Goal: Find contact information: Find contact information

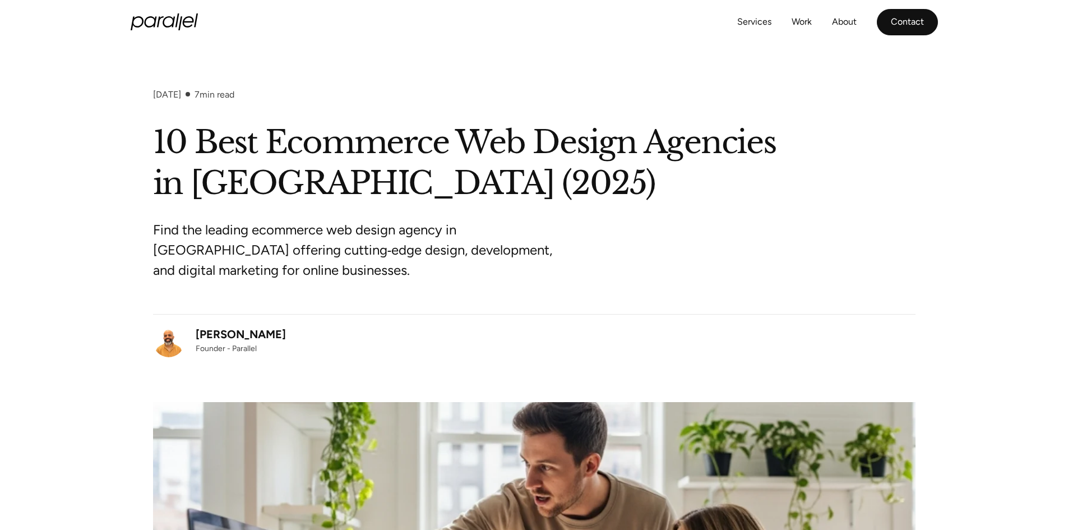
click at [907, 17] on link "Contact" at bounding box center [907, 22] width 61 height 26
click at [847, 21] on link "About" at bounding box center [844, 22] width 25 height 16
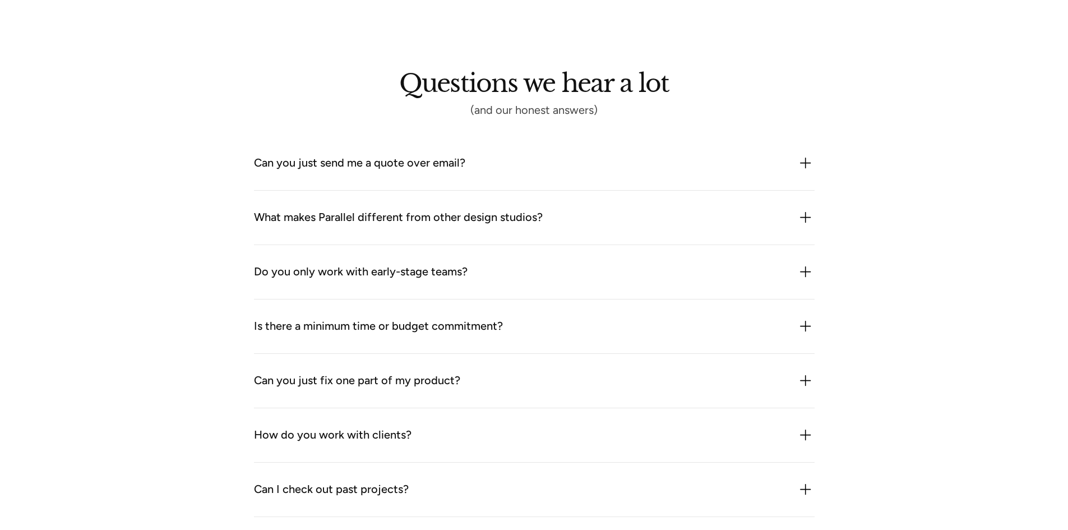
scroll to position [1416, 0]
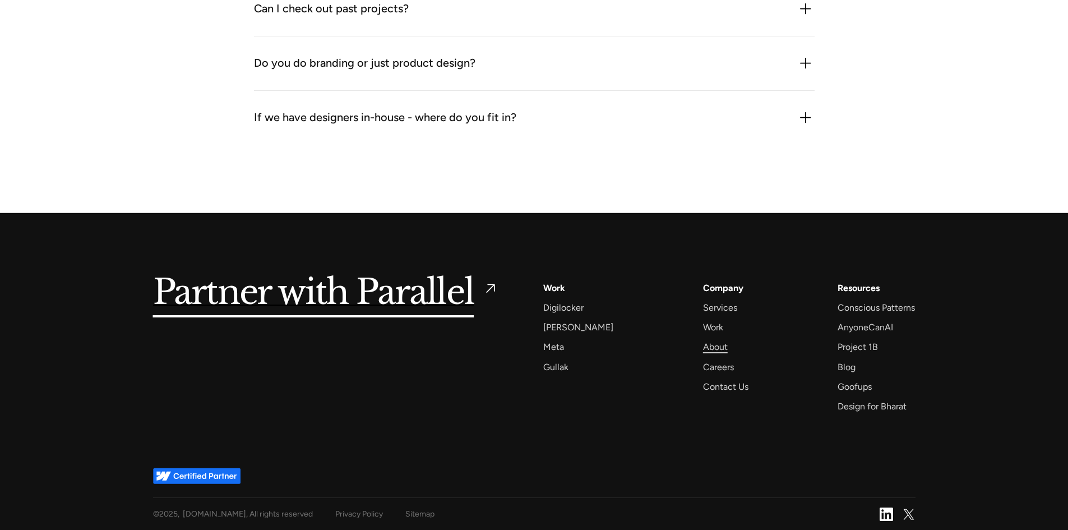
click at [705, 340] on div "About" at bounding box center [715, 346] width 25 height 15
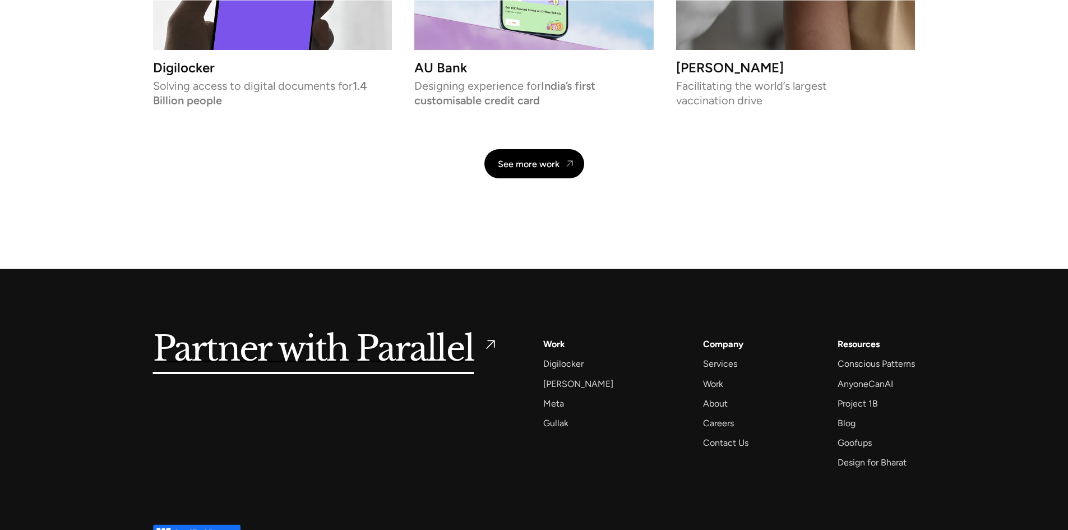
scroll to position [2674, 0]
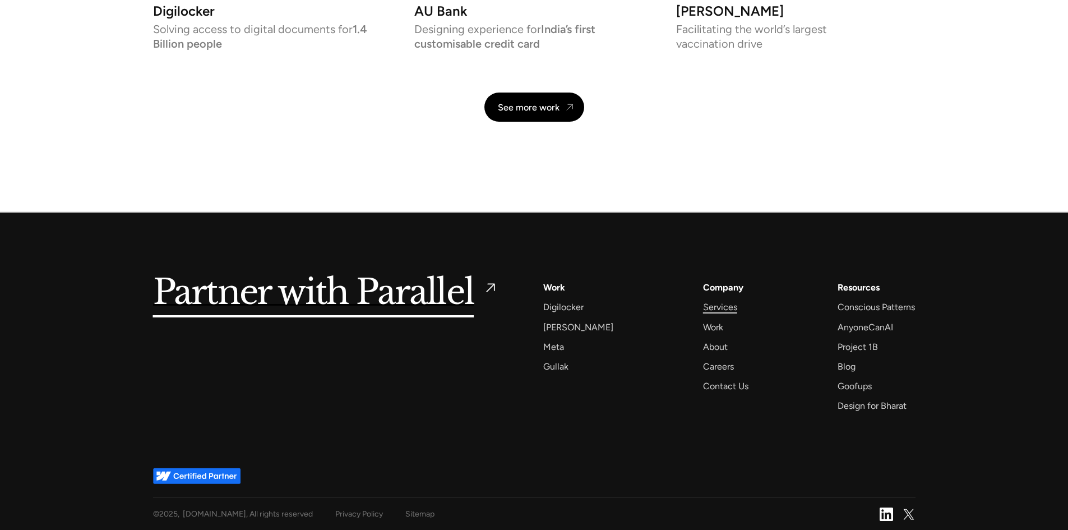
click at [703, 305] on div "Services" at bounding box center [720, 307] width 34 height 15
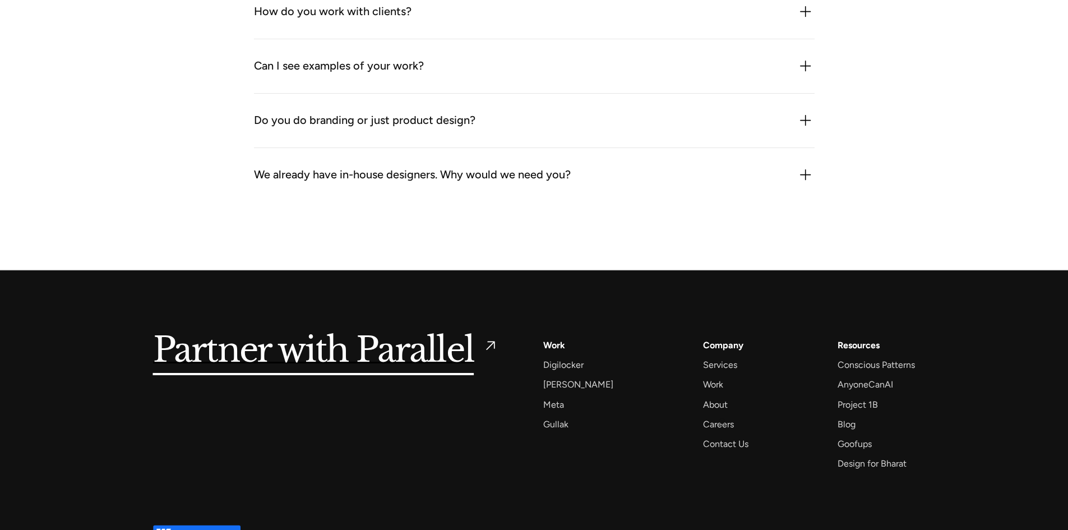
scroll to position [3520, 0]
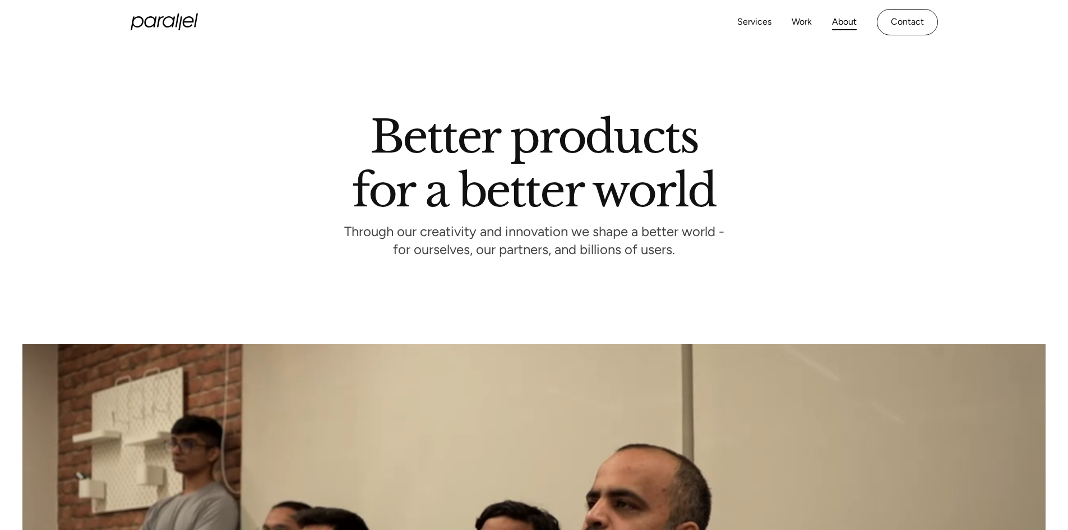
click at [794, 10] on div "Services Work About Careers Contact" at bounding box center [838, 22] width 201 height 26
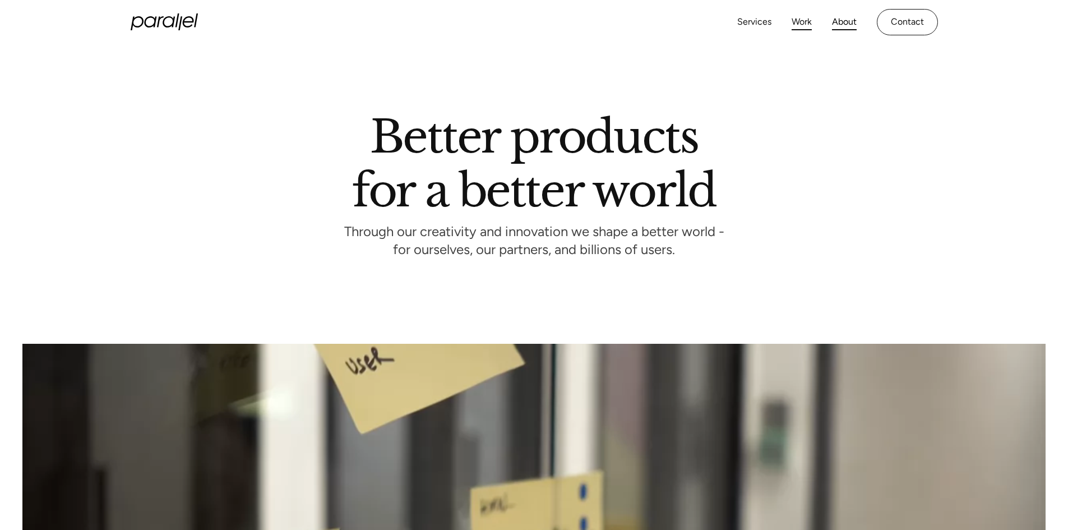
click at [799, 16] on link "Work" at bounding box center [802, 22] width 20 height 16
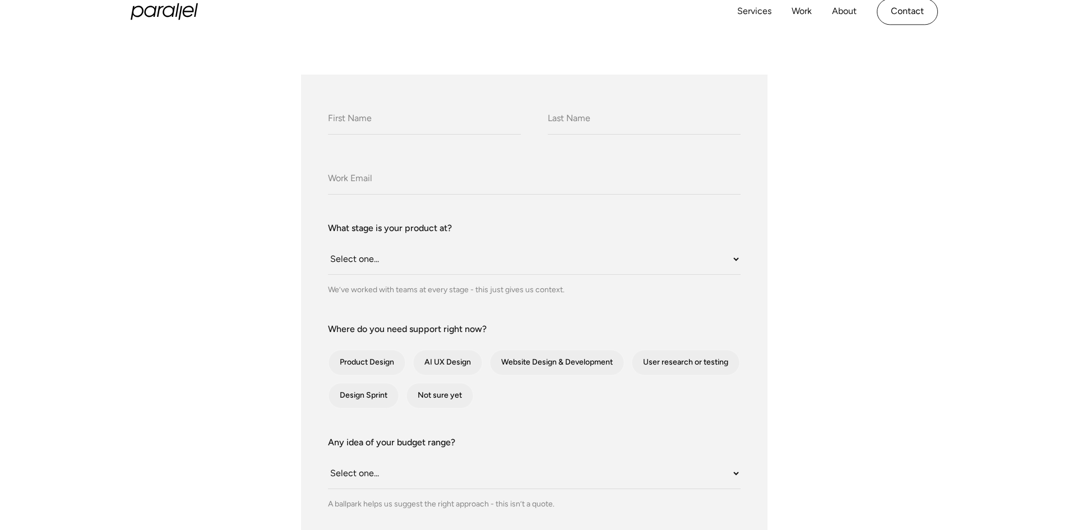
scroll to position [280, 0]
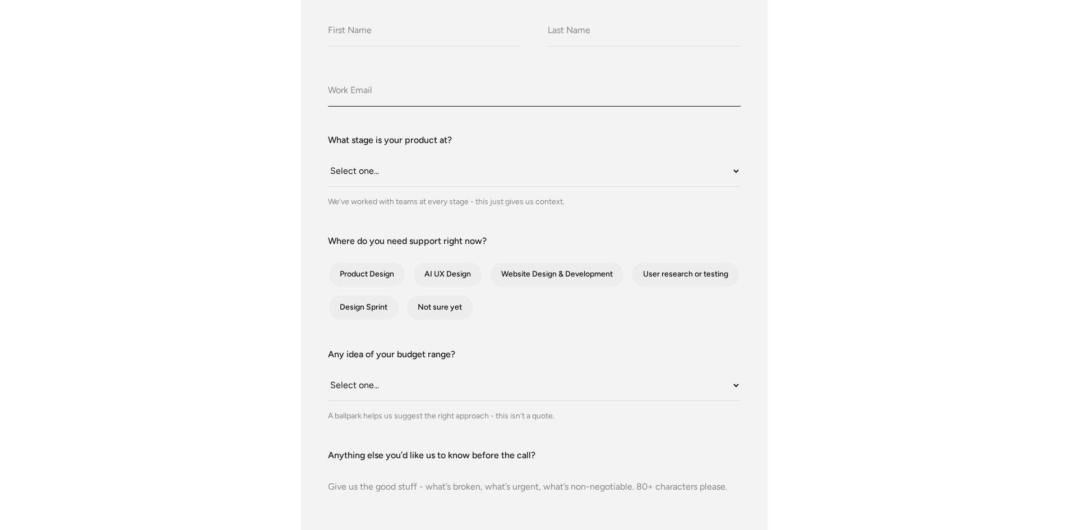
click at [451, 93] on input "Company Email" at bounding box center [534, 91] width 413 height 31
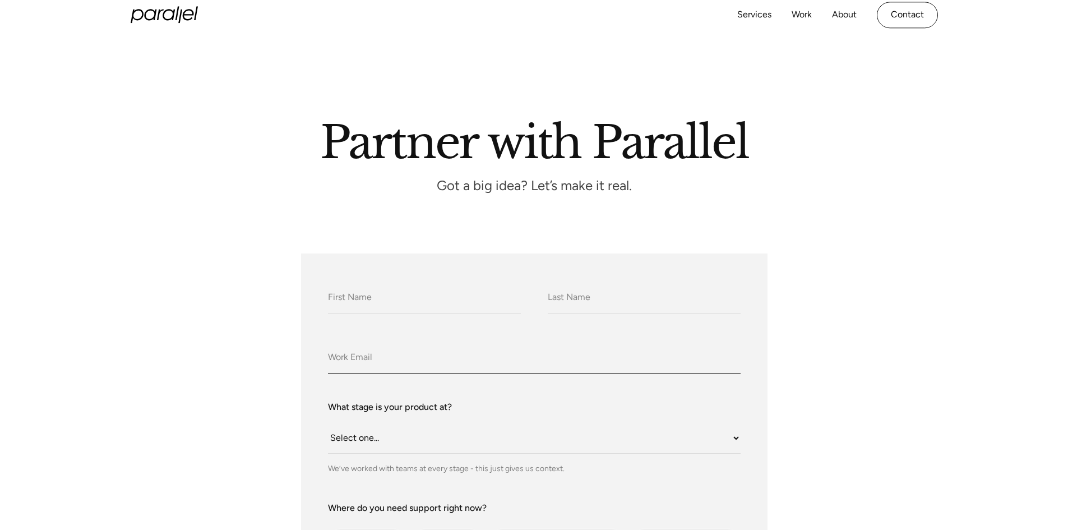
scroll to position [0, 0]
